Goal: Communication & Community: Answer question/provide support

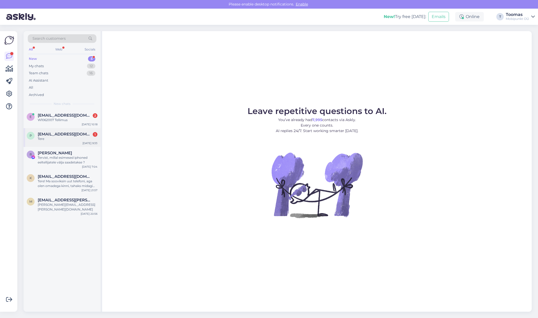
click at [71, 134] on span "[EMAIL_ADDRESS][DOMAIN_NAME]" at bounding box center [65, 134] width 54 height 5
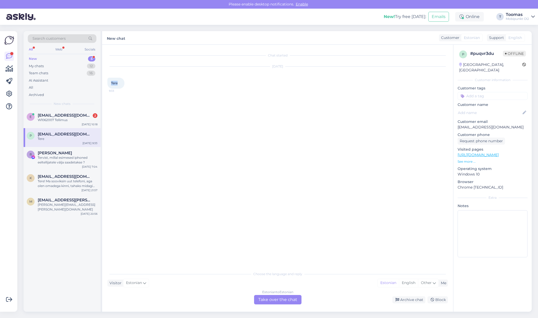
drag, startPoint x: 112, startPoint y: 83, endPoint x: 120, endPoint y: 83, distance: 7.9
click at [120, 83] on div "Tere 9:33" at bounding box center [115, 83] width 17 height 11
click at [119, 83] on div "Tere 9:33" at bounding box center [115, 83] width 17 height 11
click at [292, 301] on div "Estonian to Estonian Take over the chat" at bounding box center [277, 299] width 47 height 9
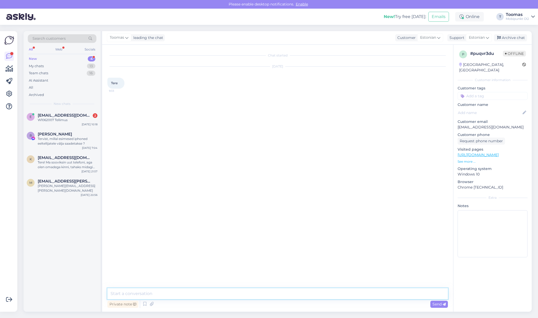
click at [280, 291] on textarea at bounding box center [277, 294] width 340 height 11
type textarea "Tere. Kuidas saame abiks olla?"
click at [130, 144] on div "Chat started [DATE] Tere 9:33 Toomas Tere. Kuidas saame abiks olla? 10:20" at bounding box center [279, 167] width 345 height 234
click at [66, 114] on span "[EMAIL_ADDRESS][DOMAIN_NAME]" at bounding box center [65, 115] width 54 height 5
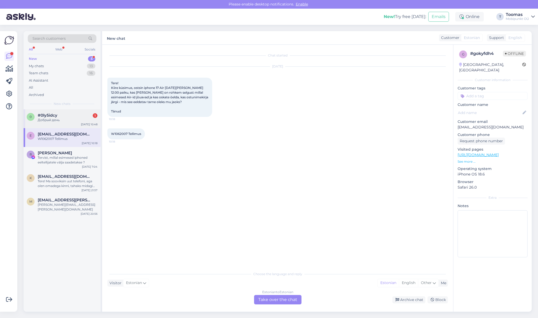
click at [65, 112] on div "0 #0ly5idcy 1 Добрый день [DATE] 10:48" at bounding box center [62, 118] width 77 height 19
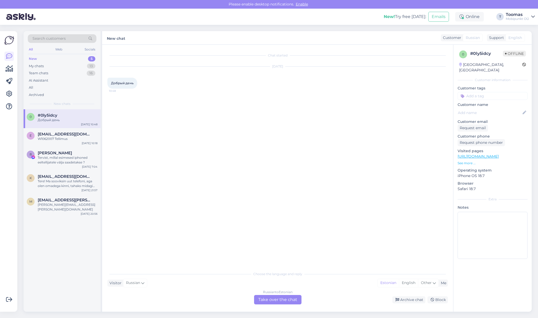
click at [262, 300] on div "Russian to Estonian Take over the chat" at bounding box center [277, 299] width 47 height 9
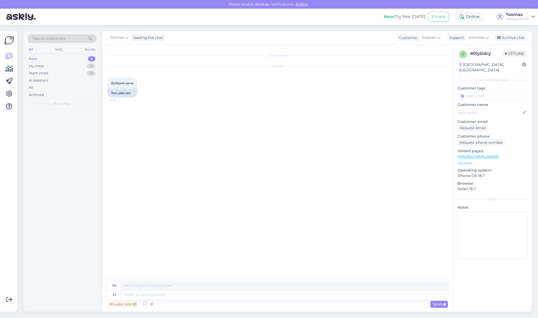
click at [263, 292] on textarea at bounding box center [284, 295] width 327 height 9
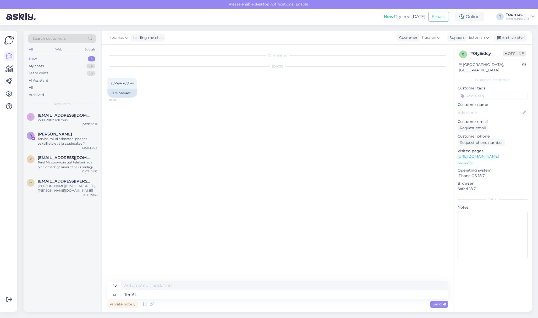
type textarea "Tere! LK"
type textarea "Привет!"
type textarea "Tere! Kuidas s"
type textarea "Привет, как дела?"
type textarea "Tere! Kuidas saame abi"
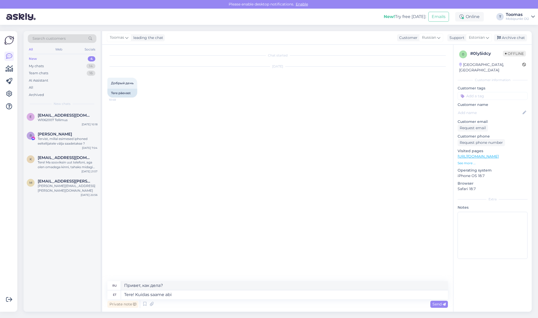
type textarea "Здравствуйте! Как мы можем"
type textarea "Tere! Kuidas saame abiks o"
type textarea "Здравствуйте! Чем мы можем помочь?"
type textarea "Tere! Kuidas saame abiks olla?"
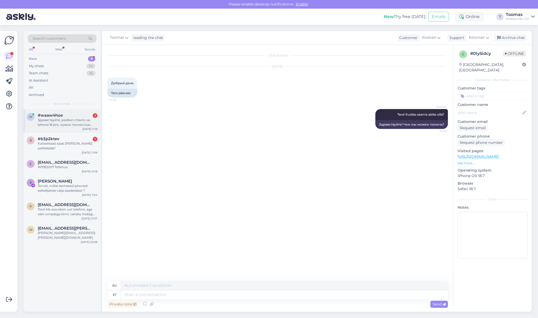
click at [62, 123] on div "Здравствуйте, разбил стекло на iphone 16 pro, нужно полностью менять дисплей ил…" at bounding box center [68, 122] width 60 height 9
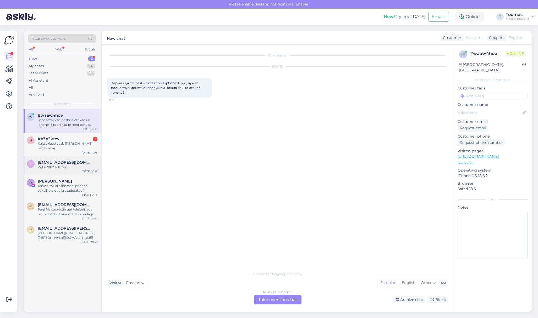
click at [76, 157] on div "e [EMAIL_ADDRESS][DOMAIN_NAME] W1062007 Tellimus [DATE] 10:18" at bounding box center [62, 166] width 77 height 19
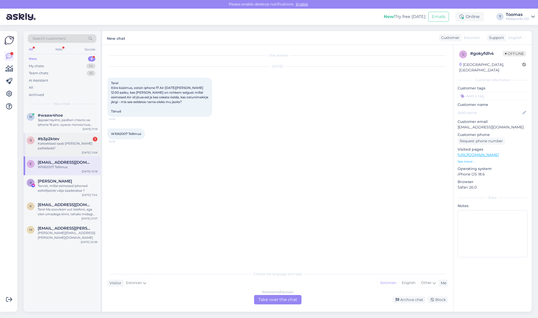
click at [85, 143] on div "Kaitseklaasi saab [PERSON_NAME] paifaldada?" at bounding box center [68, 145] width 60 height 9
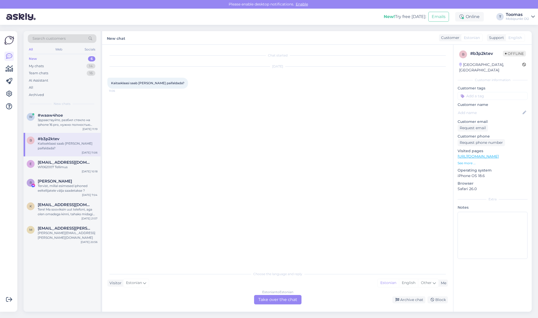
click at [279, 300] on div "Estonian to Estonian Take over the chat" at bounding box center [277, 299] width 47 height 9
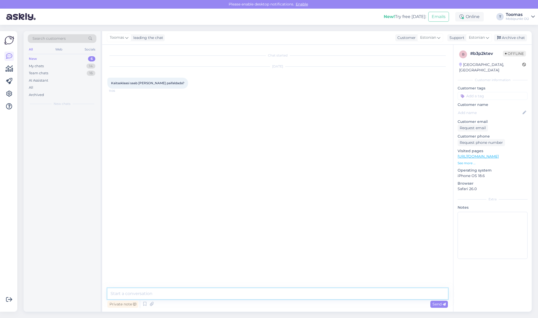
click at [280, 290] on textarea at bounding box center [277, 294] width 340 height 11
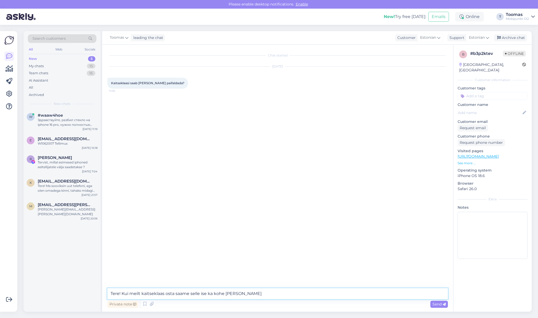
type textarea "Tere! Kui meilt kaitseklaas osta saame selle ise ka kohe [PERSON_NAME]"
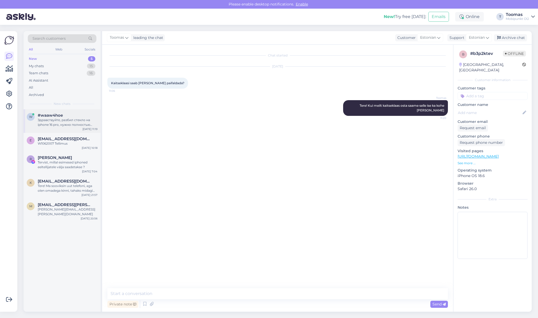
click at [82, 124] on div "Здравствуйте, разбил стекло на iphone 16 pro, нужно полностью менять дисплей ил…" at bounding box center [68, 122] width 60 height 9
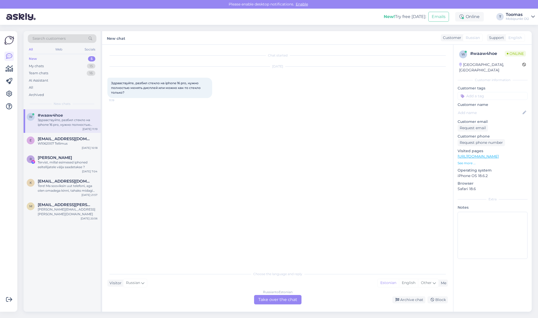
click at [279, 299] on div "Russian to Estonian Take over the chat" at bounding box center [277, 299] width 47 height 9
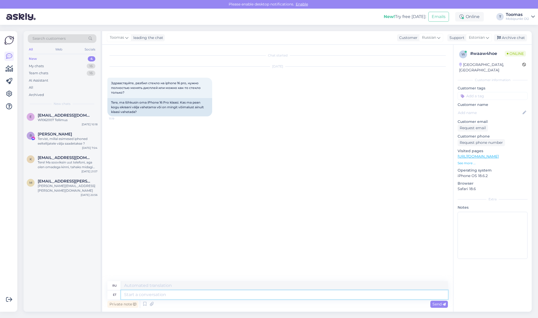
click at [213, 294] on textarea at bounding box center [284, 295] width 327 height 9
type textarea "[PERSON_NAME]"
type textarea "Если"
type textarea "K"
type textarea "Tere."
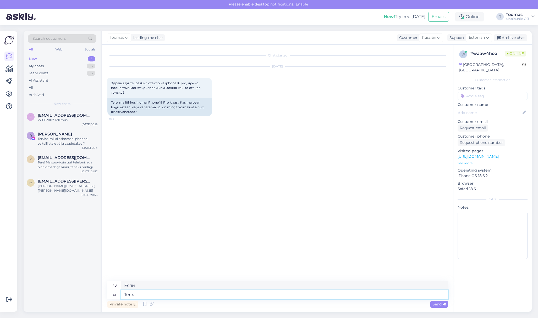
type textarea "Привет."
type textarea "Tere. [PERSON_NAME]"
type textarea "Привет. Если"
type textarea "Tere. Kui ekraani k"
type textarea "Привет. Если экран"
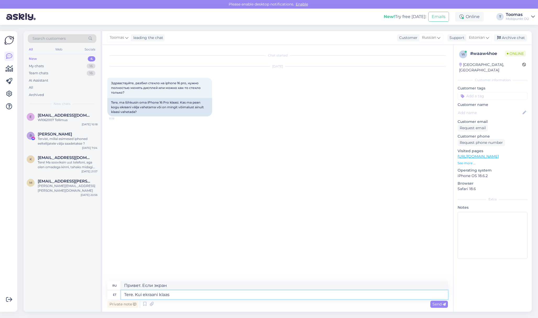
type textarea "Tere. Kui ekraani klaas o"
type textarea "Здравствуйте. Если стекло экрана..."
type textarea "Tere. Kui ekraani klaas on kahjustada"
type textarea "Здравствуйте. Если стекло экрана повреждено"
type textarea "Tere. Kui ekraani klaas on kahjustada saanud siis"
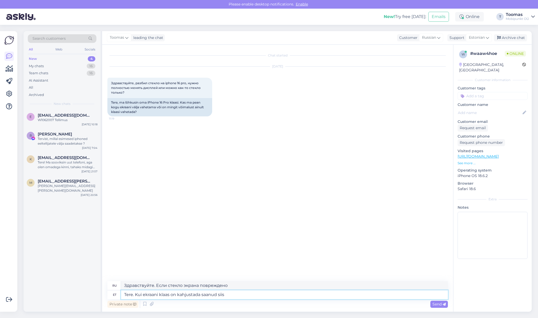
type textarea "Здравствуйте. Если стекло экрана повреждено, то"
type textarea "Tere. Kui ekraani klaas on kahjustada saanud siis on [PERSON_NAME]"
type textarea "Здравствуйте. Если стекло экрана повреждено, вам нужно"
type textarea "Tere. Kui ekraani klaas on kahjustada saanud siis on vaja terve er"
type textarea "Здравствуйте. Если стекло экрана повреждено, вам понадобится целое."
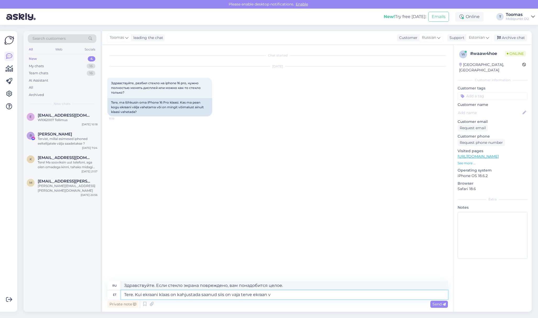
type textarea "Tere. Kui ekraani klaas on kahjustada saanud siis on vaja terve ekraan va"
type textarea "Здравствуйте. Если стекло экрана повреждено, вам понадобится целый экран."
type textarea "Tere. Kui ekraani klaas on kahjustada saanud siis on vaja terve ekraan vahetada."
type textarea "Здравствуйте. Если стекло экрана повреждено, необходимо заменить весь экран."
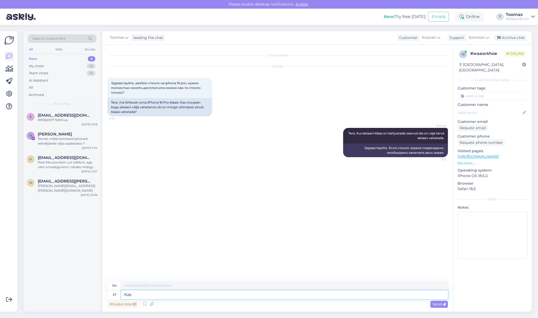
type textarea "Kas e"
type textarea "Является"
type textarea "Kas ekraanil kait"
type textarea "Это на экране?"
type textarea "Kas ekraanil kaitseklaasi pea"
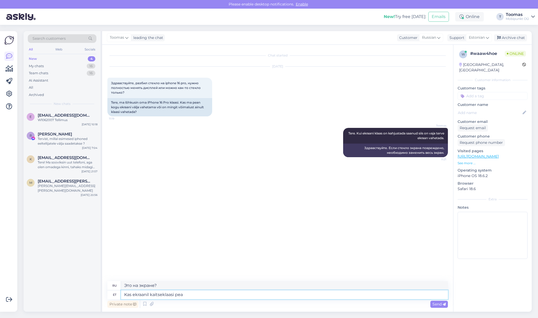
type textarea "Есть ли на экране защитное стекло?"
type textarea "Kas ekraanil kaitseklaasi [PERSON_NAME] olnud?"
type textarea "Разве на экране не было защитного стекла?"
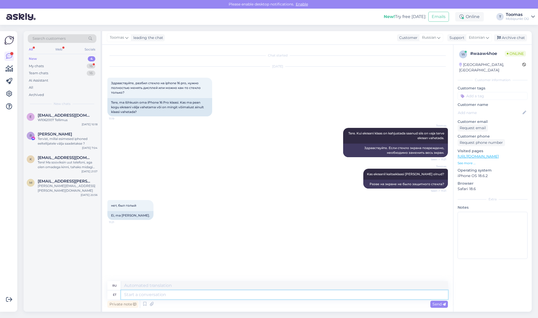
click at [167, 296] on textarea at bounding box center [284, 295] width 327 height 9
type textarea "495€"
type textarea "495€ ning s"
type textarea "495 евро и"
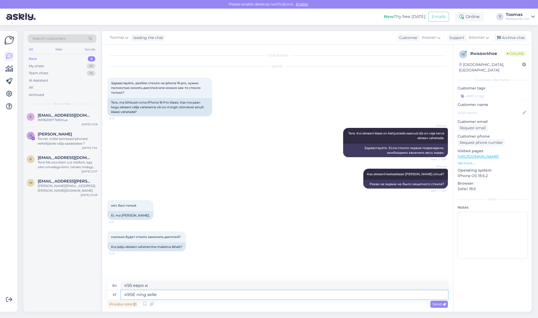
type textarea "495€ ning selle t"
type textarea "495€ и его"
type textarea "495€ ning selle tarne"
type textarea "495€ и доставка"
type textarea "495€ ning selle tarne on"
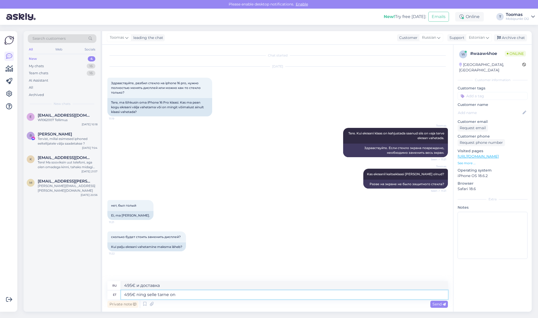
type textarea "495€ и его доставка"
type textarea "495€ ning selle tarne on kuni"
type textarea "495€ и его доставка до"
type textarea "495€ ning selle tarne on kuni 5"
type textarea "495€ и доставка до 5"
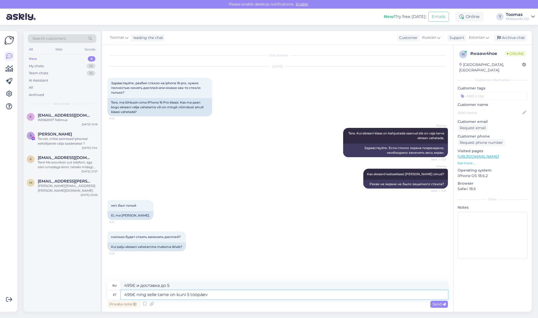
type textarea "495€ ning selle tarne on kuni 5 tööpäeva"
type textarea "495 евро и доставка занимает до 5 рабочих дней"
type textarea "495€ ning selle tarne on kuni 5 tööpäeva."
type textarea "495 евро, доставка занимает до 5 рабочих дней."
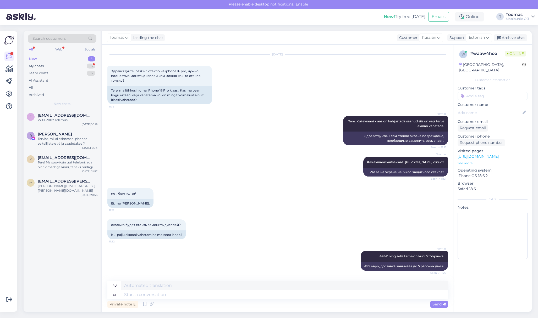
scroll to position [43, 0]
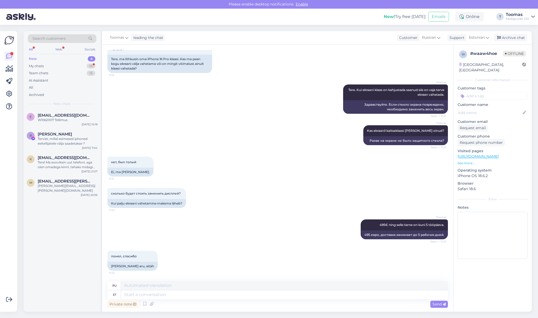
click at [187, 131] on div "[PERSON_NAME] ekraanil kaitseklaasi [PERSON_NAME] olnud? Seen ✓ 11:21 Разве на …" at bounding box center [277, 135] width 340 height 31
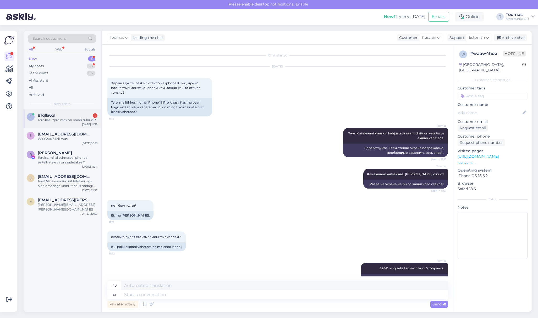
click at [64, 111] on div "f #fqlla6ql 1 Tere kas 17pro max on poodi tulnud ? [DATE] 11:35" at bounding box center [62, 118] width 77 height 19
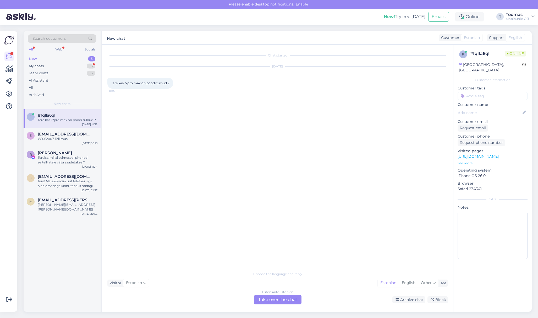
click at [280, 300] on div "Estonian to Estonian Take over the chat" at bounding box center [277, 299] width 47 height 9
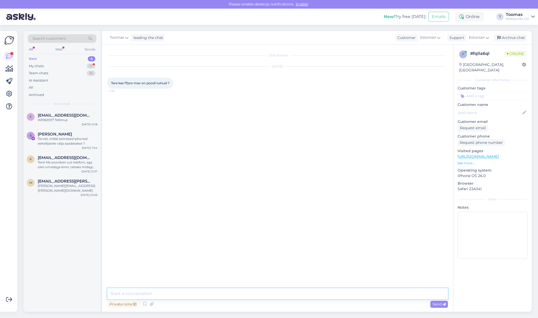
click at [281, 297] on textarea at bounding box center [277, 294] width 340 height 11
type textarea "Tere. Kahjuks momendil ei ole ühtegi vabamüügis"
click at [87, 58] on div "New 4" at bounding box center [62, 58] width 69 height 7
click at [88, 63] on div "My chats 17" at bounding box center [62, 66] width 69 height 7
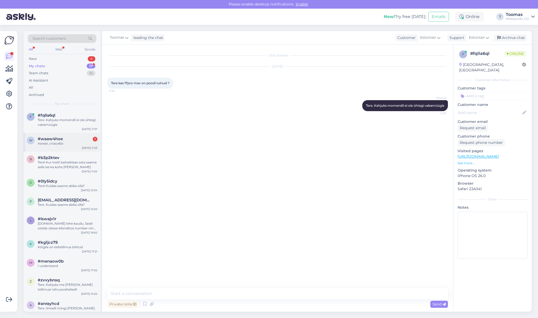
click at [80, 143] on div "понял, спасибо" at bounding box center [68, 143] width 60 height 5
